Goal: Task Accomplishment & Management: Manage account settings

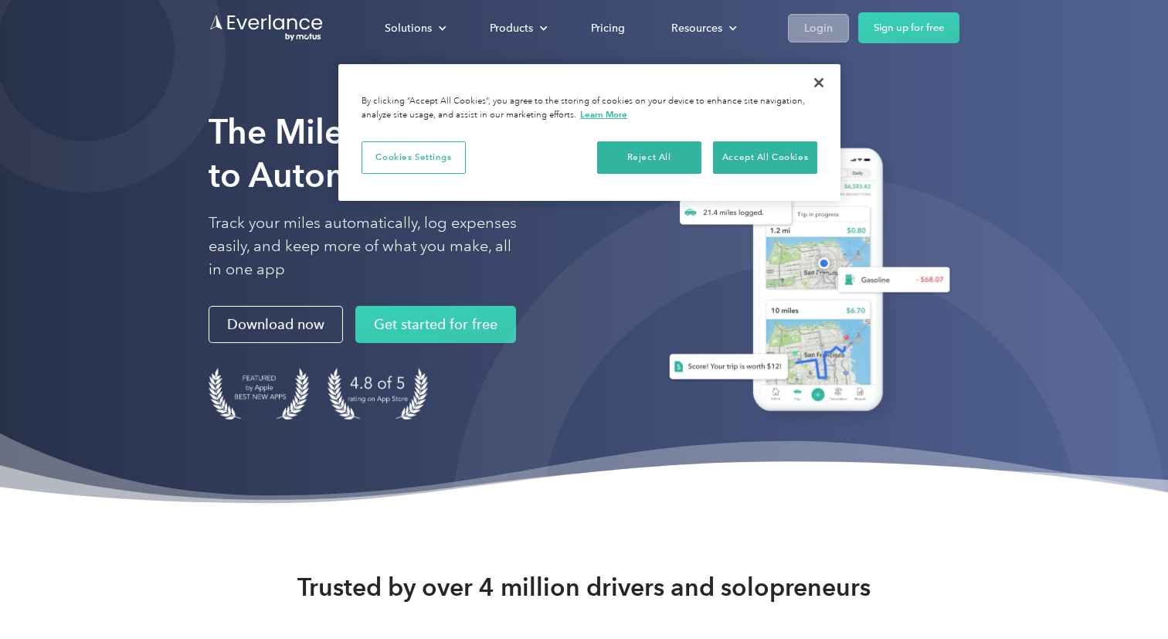
click at [836, 15] on link "Login" at bounding box center [818, 28] width 61 height 29
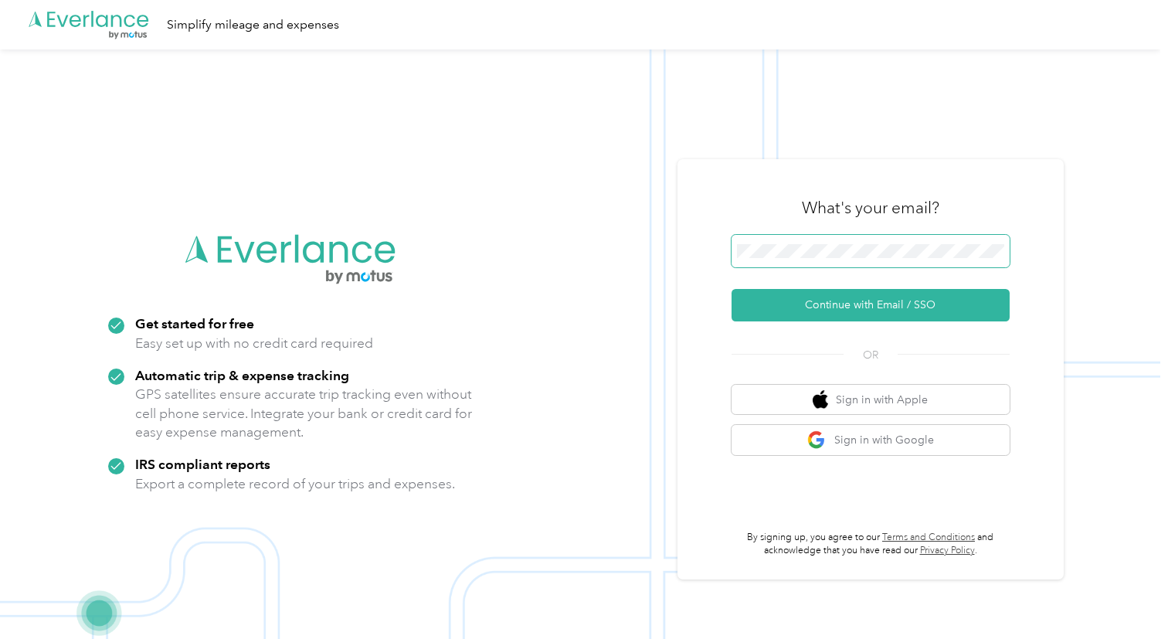
click at [844, 243] on span at bounding box center [871, 251] width 278 height 32
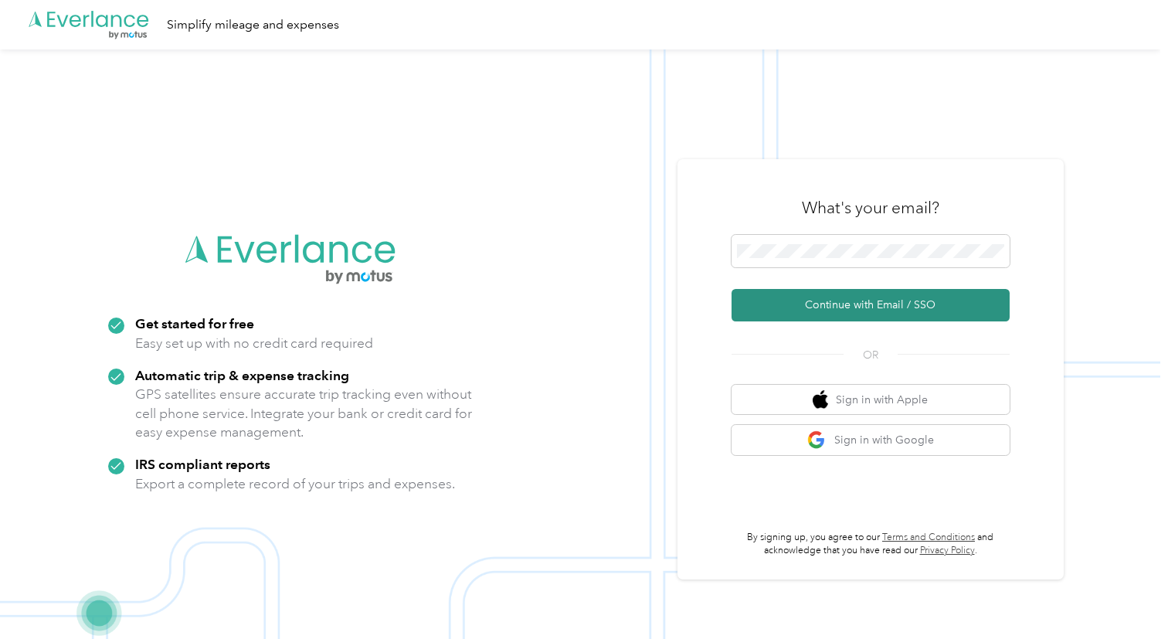
click at [859, 298] on button "Continue with Email / SSO" at bounding box center [871, 305] width 278 height 32
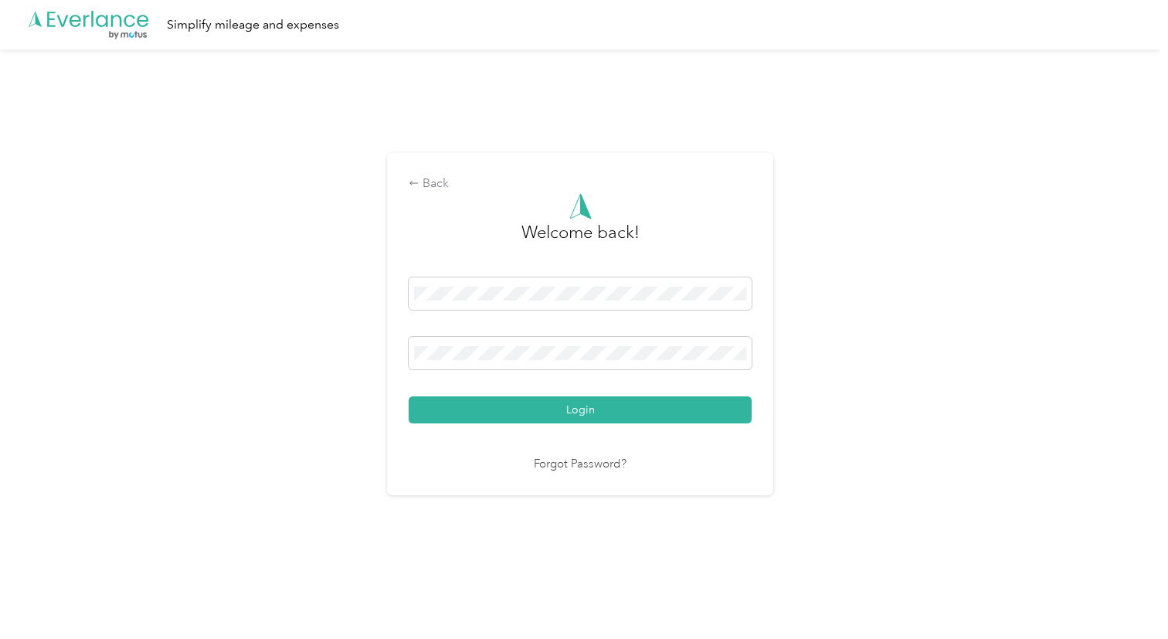
click at [590, 423] on div "Welcome back! Login Forgot Password?" at bounding box center [580, 333] width 343 height 281
click at [600, 417] on button "Login" at bounding box center [580, 409] width 343 height 27
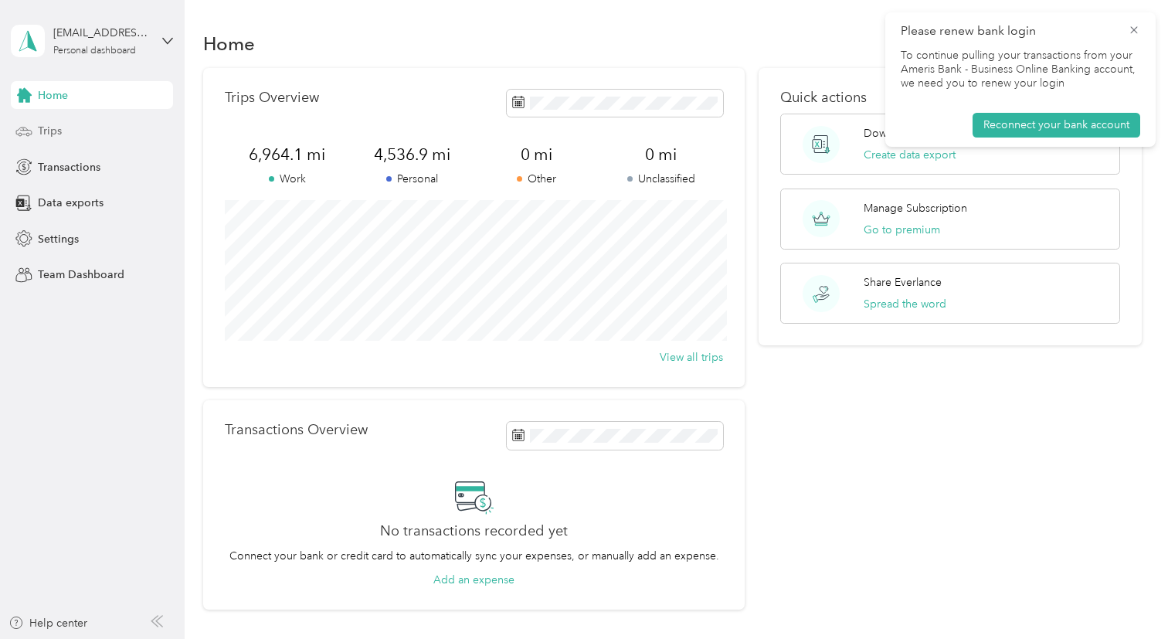
click at [39, 124] on span "Trips" at bounding box center [50, 131] width 24 height 16
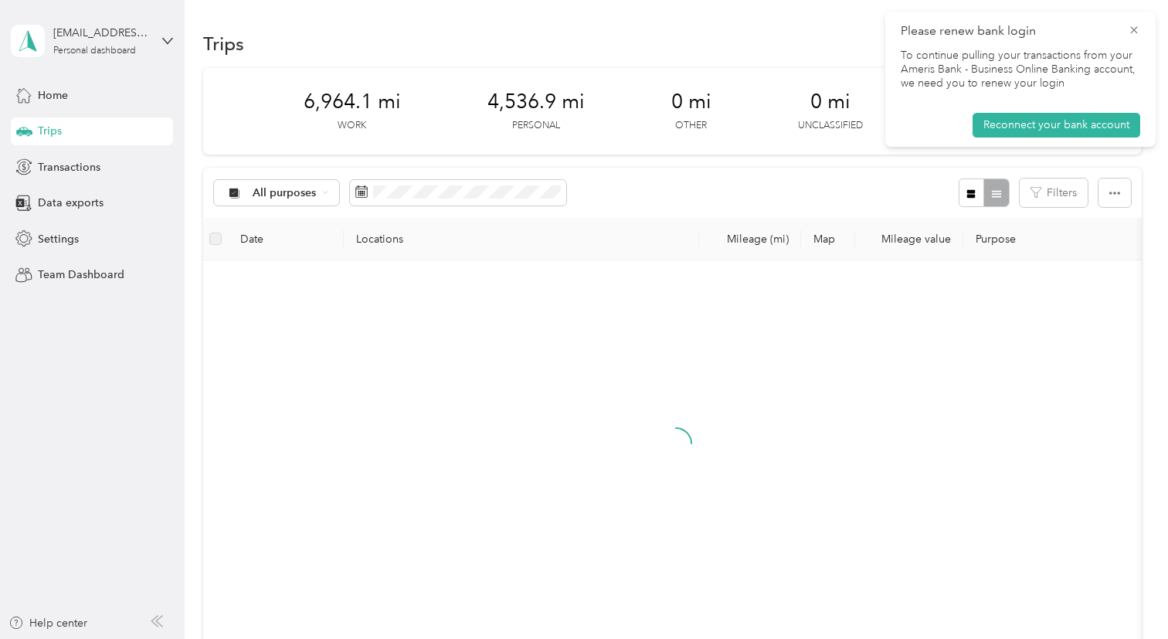
click at [1133, 39] on span "Please renew bank login" at bounding box center [1021, 31] width 240 height 19
click at [1135, 31] on icon at bounding box center [1134, 30] width 12 height 14
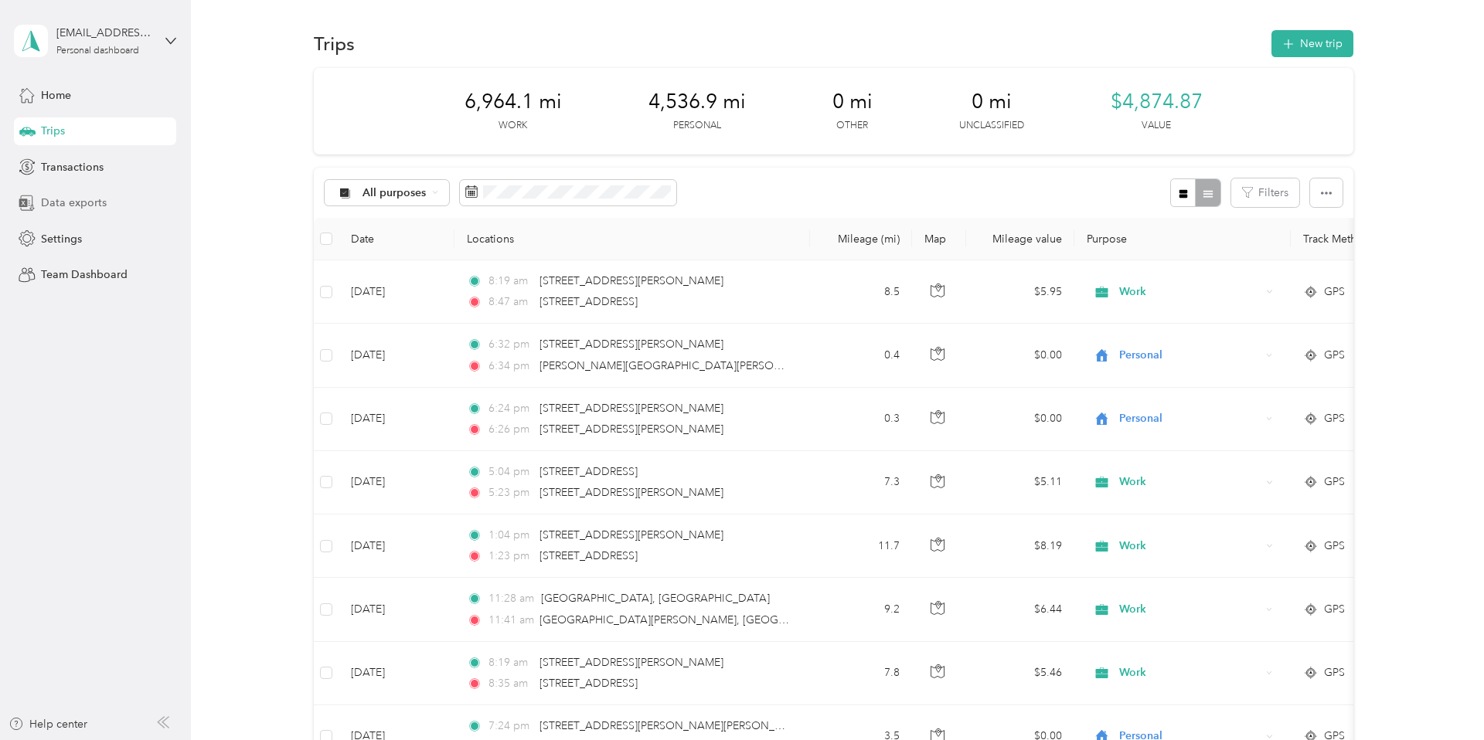
click at [112, 204] on div "Data exports" at bounding box center [95, 203] width 162 height 28
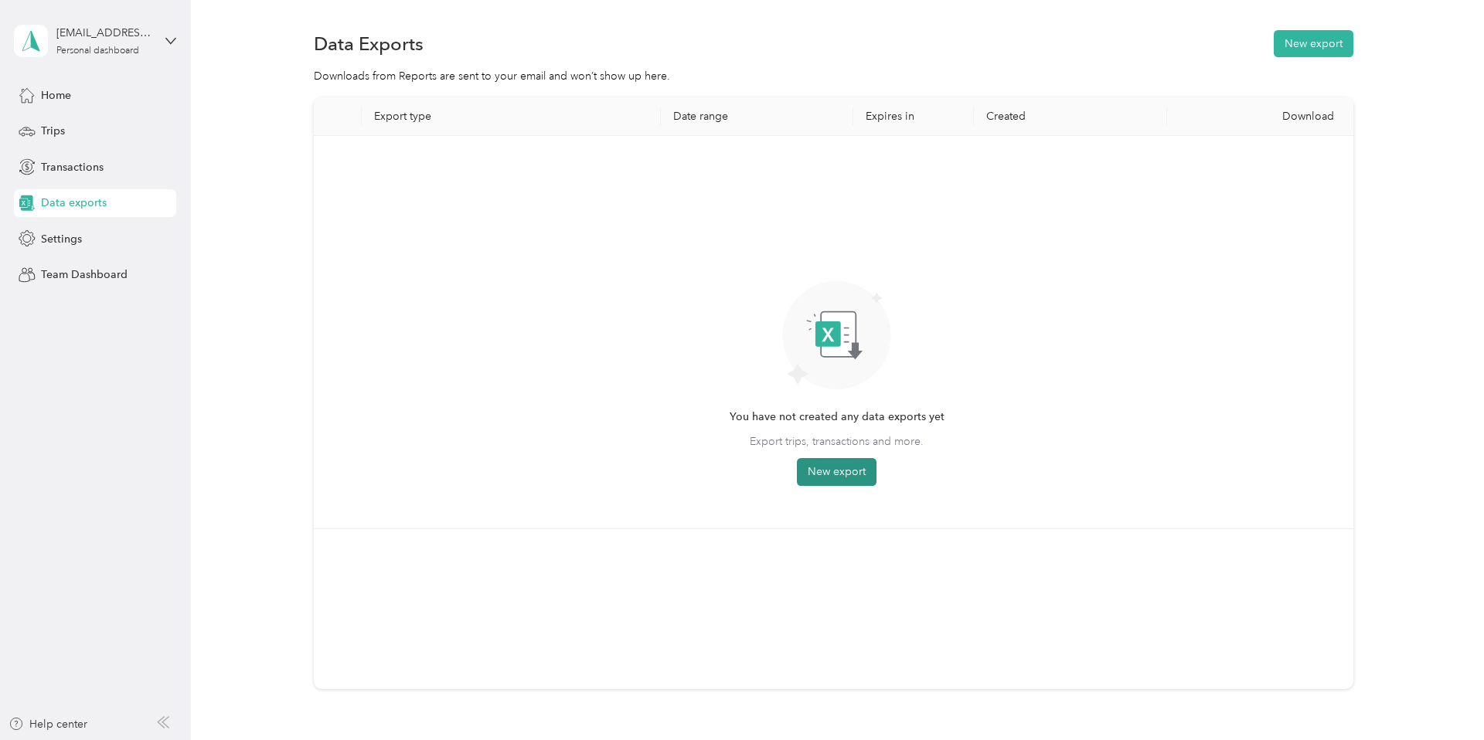
click at [857, 481] on button "New export" at bounding box center [837, 472] width 80 height 28
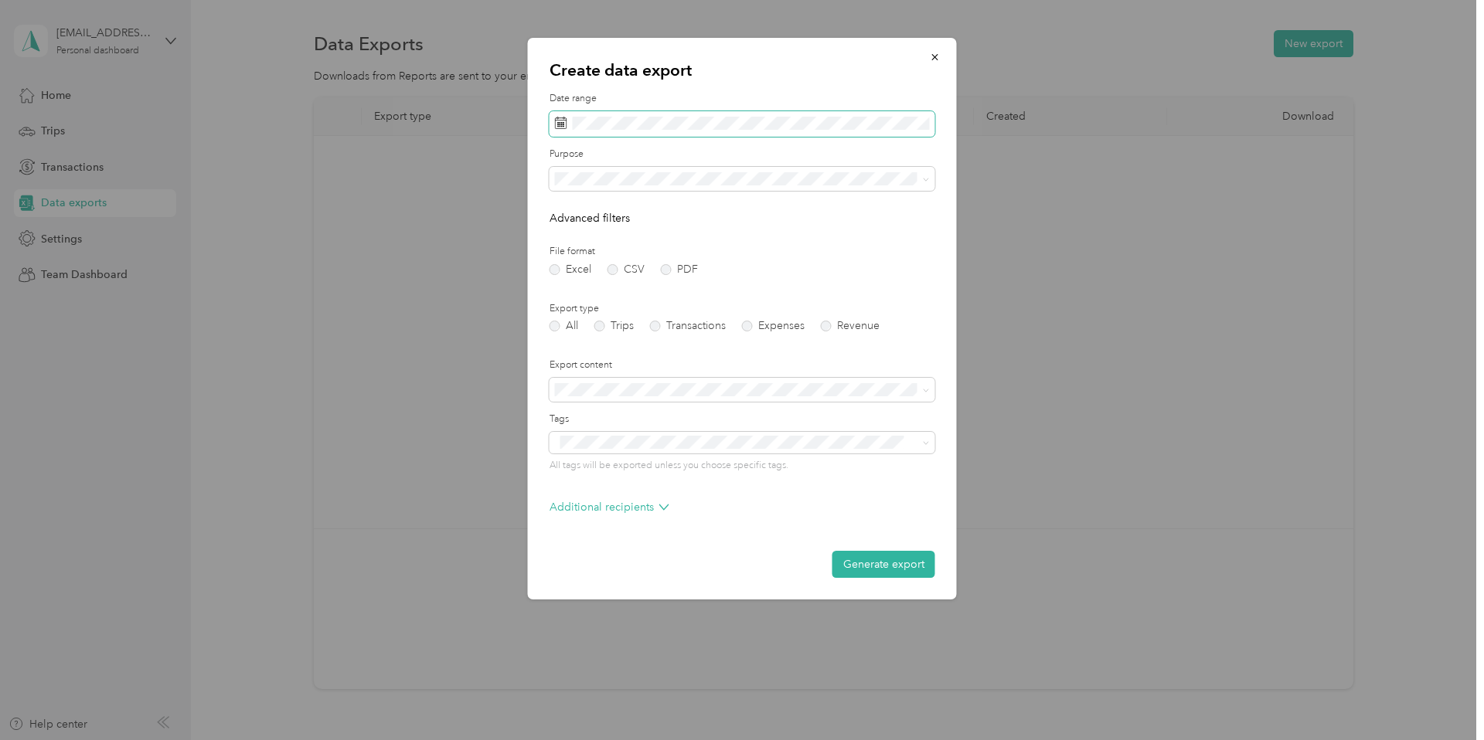
click at [706, 132] on span at bounding box center [742, 124] width 386 height 26
click at [569, 208] on icon at bounding box center [576, 212] width 15 height 15
click at [573, 206] on icon at bounding box center [576, 212] width 15 height 15
click at [612, 264] on div "1" at bounding box center [610, 266] width 20 height 19
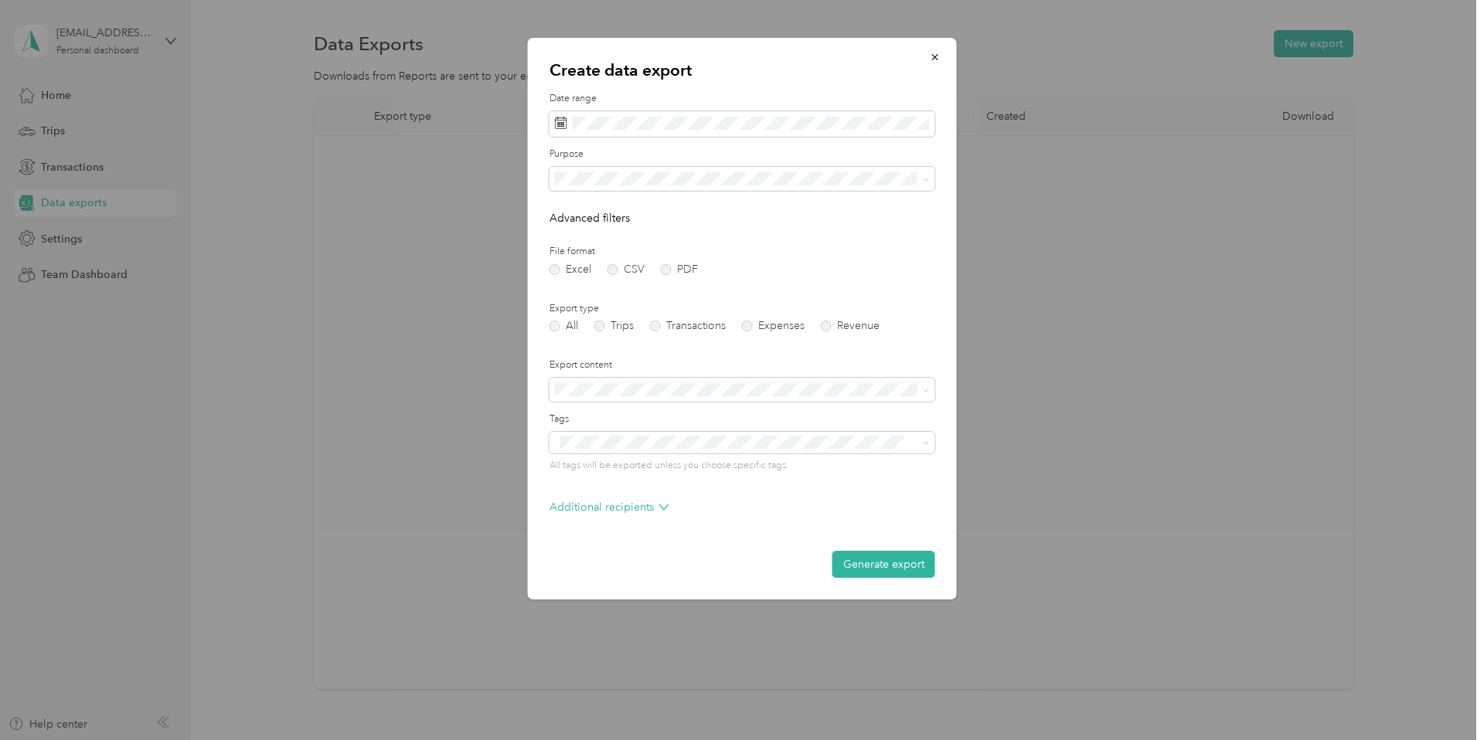
click at [879, 248] on label "File format" at bounding box center [742, 252] width 386 height 14
click at [607, 326] on label "Trips" at bounding box center [613, 326] width 39 height 11
click at [699, 370] on label "Export content" at bounding box center [742, 366] width 386 height 14
click at [610, 227] on div "Work" at bounding box center [742, 233] width 364 height 16
click at [876, 564] on button "Generate export" at bounding box center [883, 564] width 103 height 27
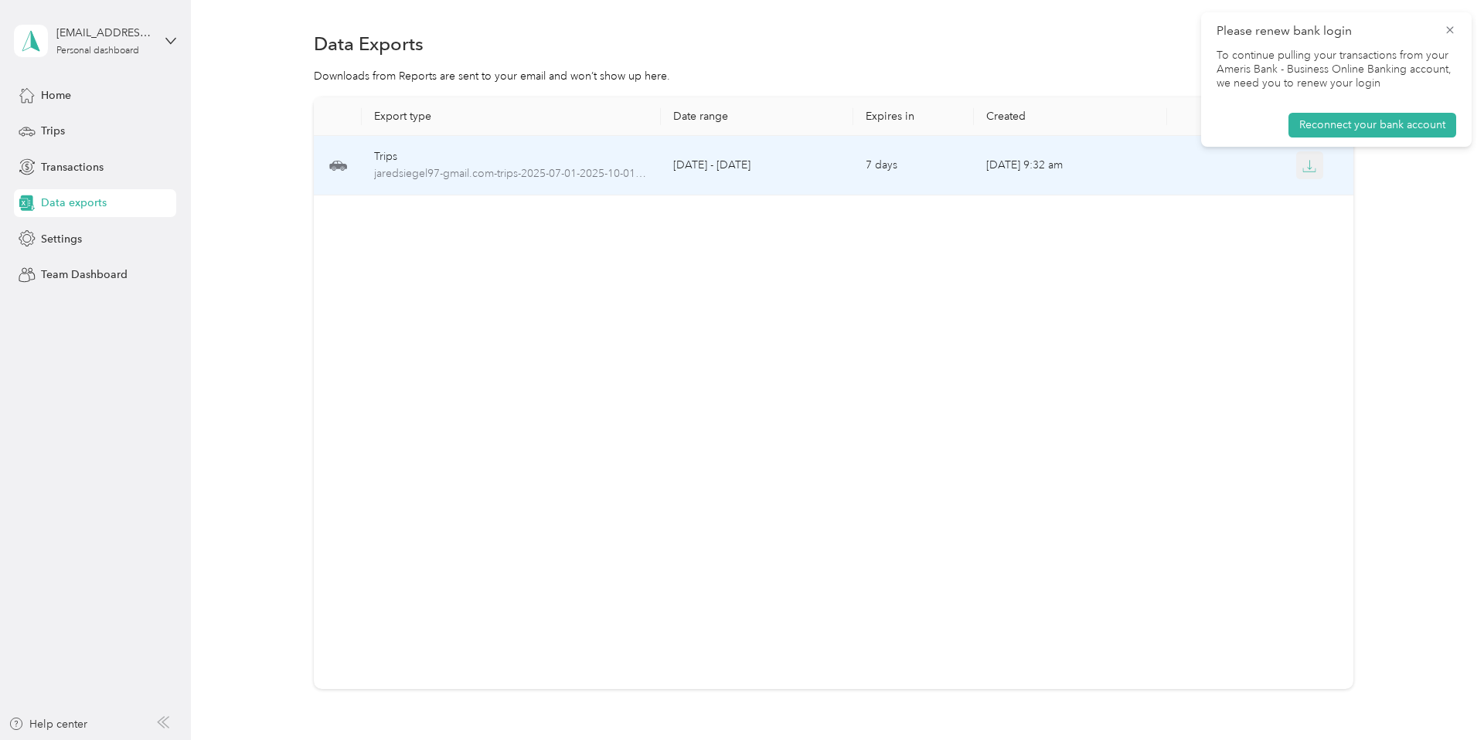
click at [1317, 168] on button "button" at bounding box center [1310, 165] width 28 height 28
